Goal: Transaction & Acquisition: Purchase product/service

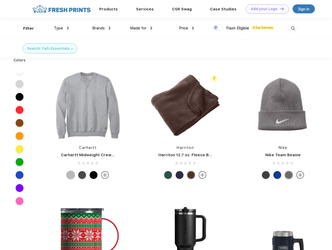
scroll to position [0, 0]
click at [265, 9] on link "Add your Logo Design Tool" at bounding box center [267, 8] width 43 height 9
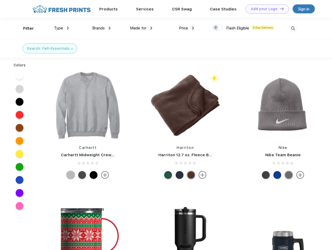
click at [0, 0] on div "Design Tool" at bounding box center [0, 0] width 0 height 0
click at [279, 9] on link "Add your Logo Design Tool" at bounding box center [267, 8] width 43 height 9
click at [25, 28] on div "Filter" at bounding box center [28, 29] width 11 height 6
click at [61, 28] on span "Type" at bounding box center [58, 28] width 9 height 5
click at [101, 28] on span "Brands" at bounding box center [98, 28] width 13 height 5
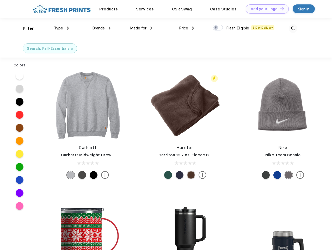
click at [141, 28] on span "Made for" at bounding box center [138, 28] width 16 height 5
click at [186, 28] on span "Price" at bounding box center [183, 28] width 9 height 5
click at [218, 28] on div at bounding box center [218, 28] width 10 height 6
click at [216, 28] on input "checkbox" at bounding box center [214, 25] width 3 height 3
click at [293, 28] on img at bounding box center [293, 28] width 9 height 9
